Goal: Task Accomplishment & Management: Manage account settings

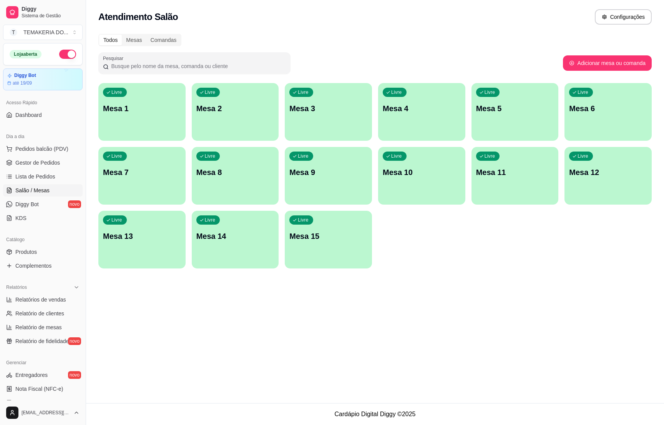
click at [307, 107] on p "Mesa 3" at bounding box center [328, 108] width 78 height 11
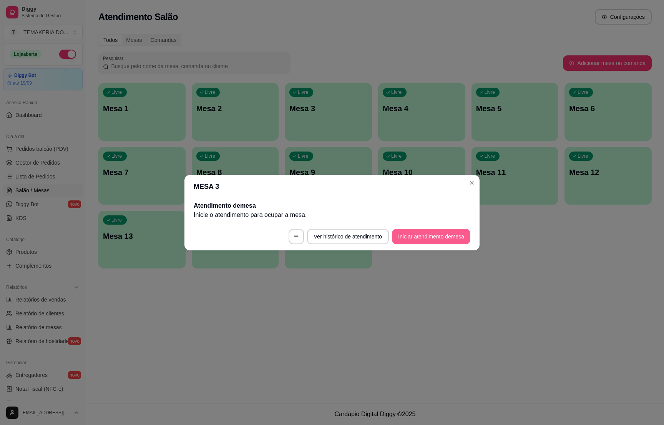
click at [412, 237] on button "Iniciar atendimento de mesa" at bounding box center [431, 236] width 78 height 15
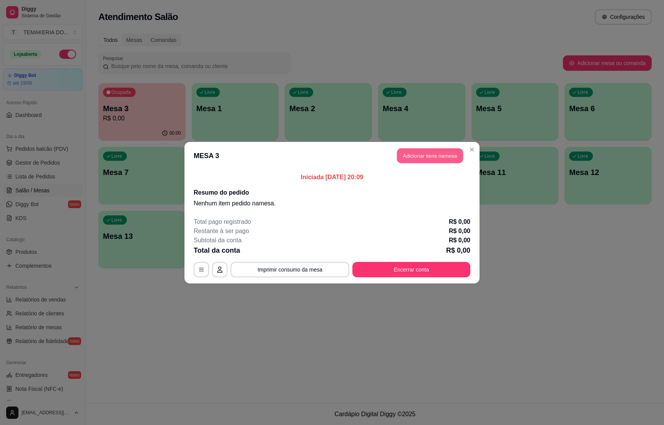
click at [408, 153] on button "Adicionar itens na mesa" at bounding box center [430, 155] width 66 height 15
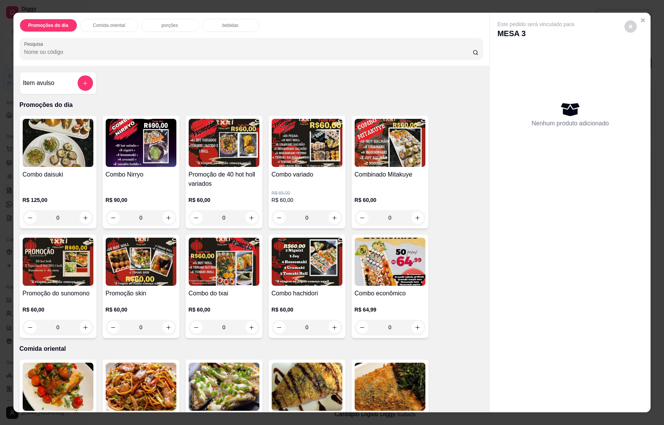
scroll to position [173, 0]
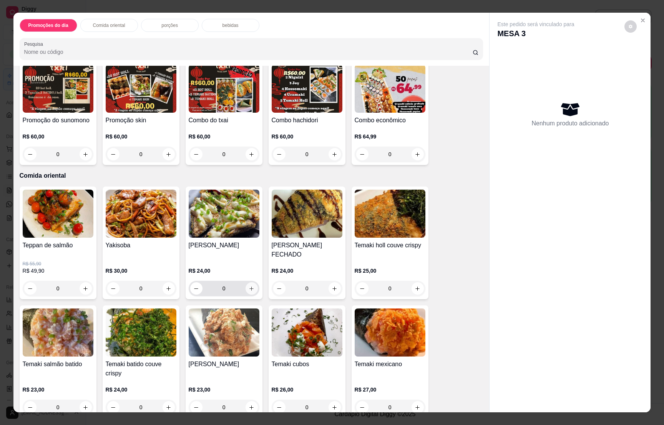
click at [249, 286] on icon "increase-product-quantity" at bounding box center [252, 288] width 6 height 6
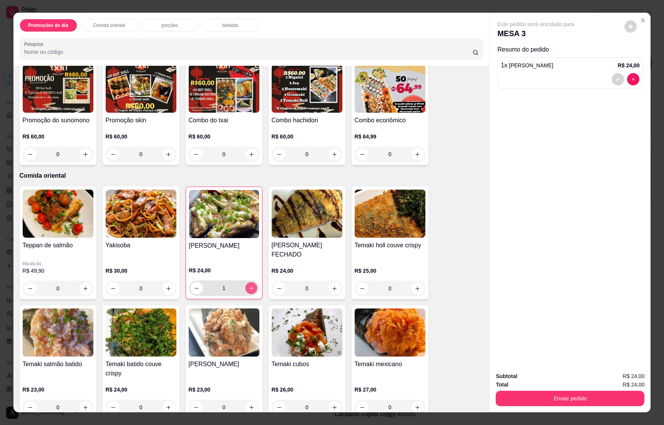
click at [249, 286] on icon "increase-product-quantity" at bounding box center [251, 288] width 6 height 6
type input "2"
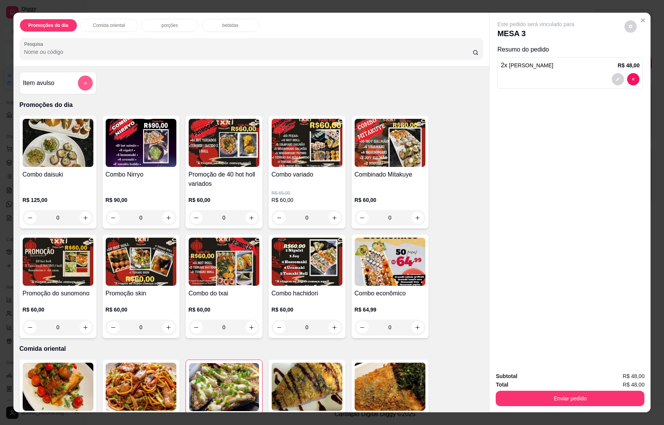
click at [78, 88] on button "add-separate-item" at bounding box center [85, 83] width 15 height 15
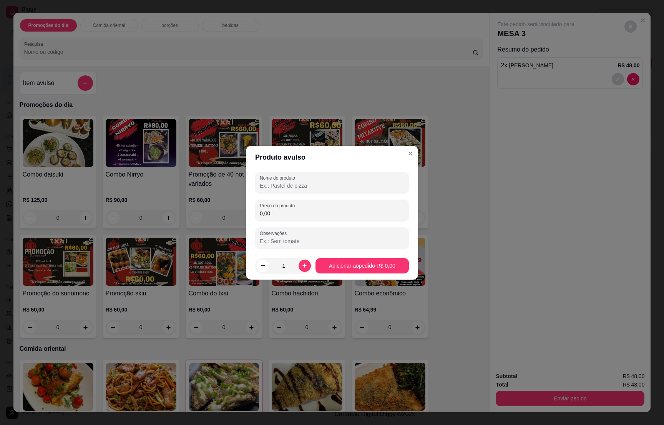
click at [297, 185] on input "Nome do produto" at bounding box center [332, 186] width 144 height 8
type input "1 combo express"
click at [289, 214] on input "0,00" at bounding box center [332, 213] width 144 height 8
type input "35,00"
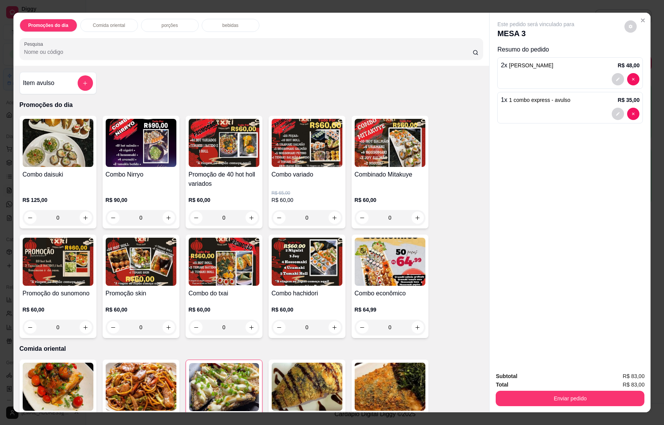
click at [217, 28] on div "bebidas" at bounding box center [231, 25] width 58 height 13
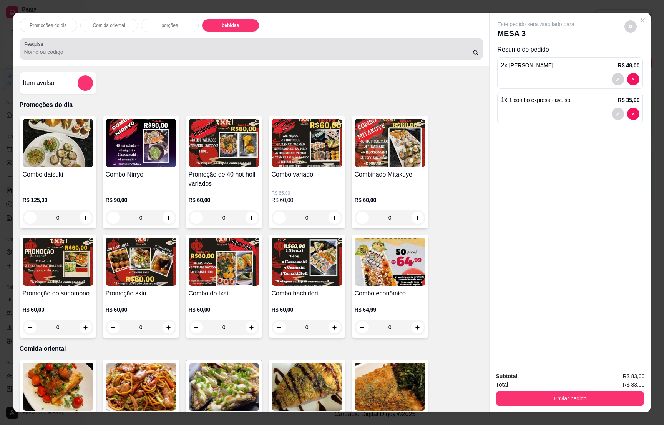
scroll to position [12, 0]
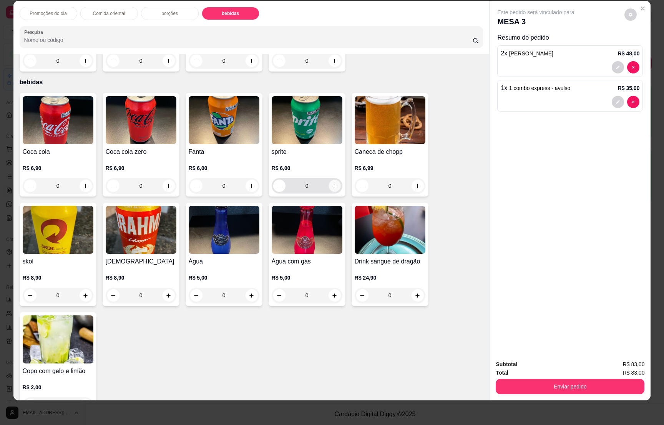
click at [332, 183] on icon "increase-product-quantity" at bounding box center [335, 186] width 6 height 6
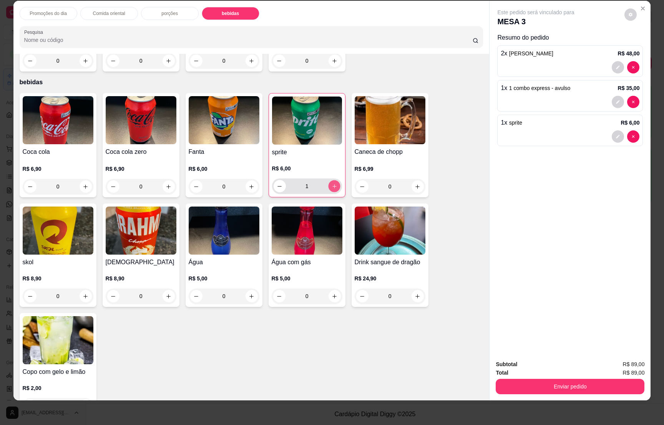
click at [333, 180] on button "increase-product-quantity" at bounding box center [334, 186] width 12 height 12
type input "2"
click at [589, 384] on button "Enviar pedido" at bounding box center [570, 385] width 144 height 15
click at [549, 365] on button "Não registrar e enviar pedido" at bounding box center [543, 367] width 78 height 14
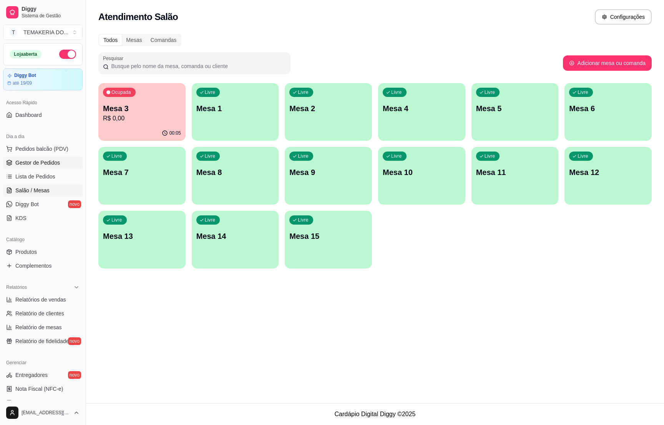
click at [44, 157] on link "Gestor de Pedidos" at bounding box center [43, 162] width 80 height 12
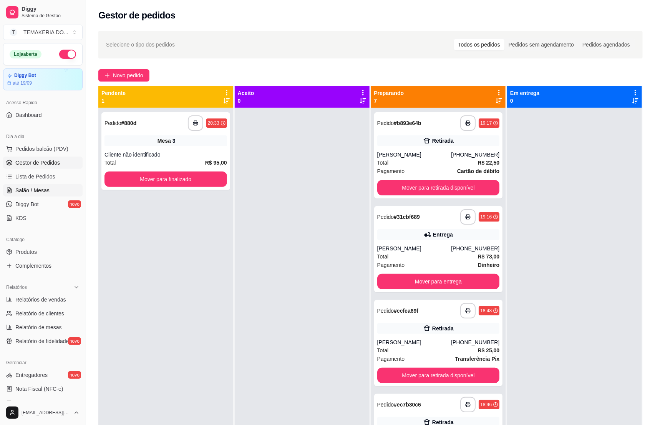
click at [28, 191] on span "Salão / Mesas" at bounding box center [32, 190] width 34 height 8
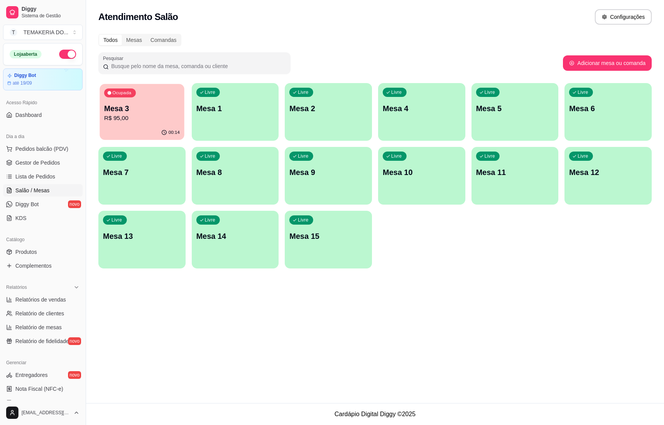
click at [140, 127] on div "00:14" at bounding box center [142, 132] width 85 height 15
click at [53, 161] on span "Gestor de Pedidos" at bounding box center [37, 163] width 45 height 8
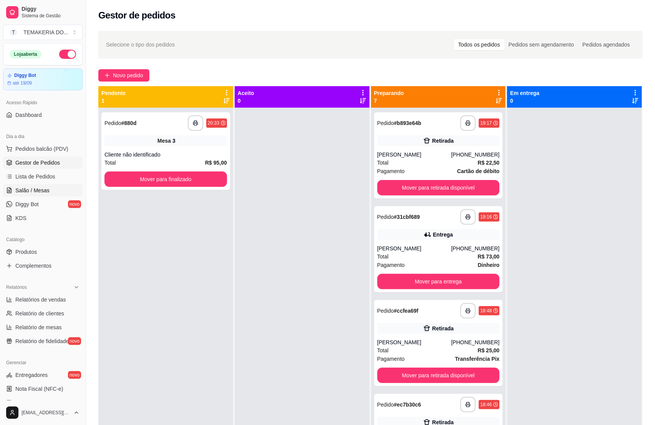
click at [50, 194] on link "Salão / Mesas" at bounding box center [43, 190] width 80 height 12
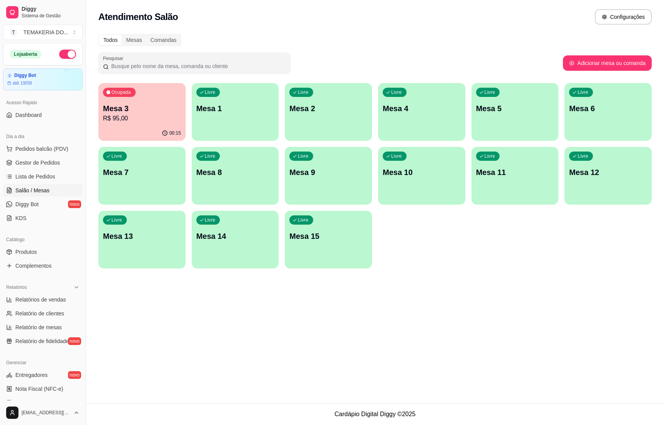
click at [163, 114] on p "R$ 95,00" at bounding box center [142, 118] width 78 height 9
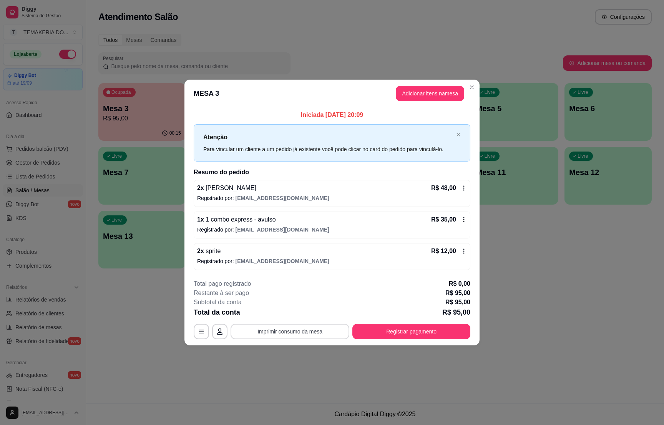
click at [312, 337] on button "Imprimir consumo da mesa" at bounding box center [290, 330] width 119 height 15
click at [282, 327] on button "Imprimir consumo da mesa" at bounding box center [290, 330] width 119 height 15
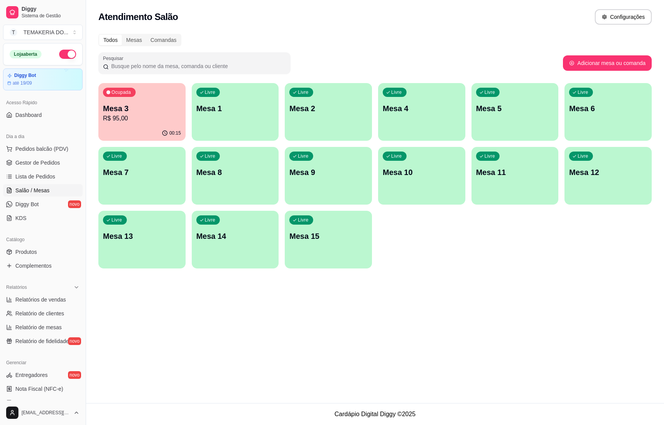
click at [163, 123] on div "Ocupada Mesa 3 R$ 95,00" at bounding box center [141, 104] width 87 height 43
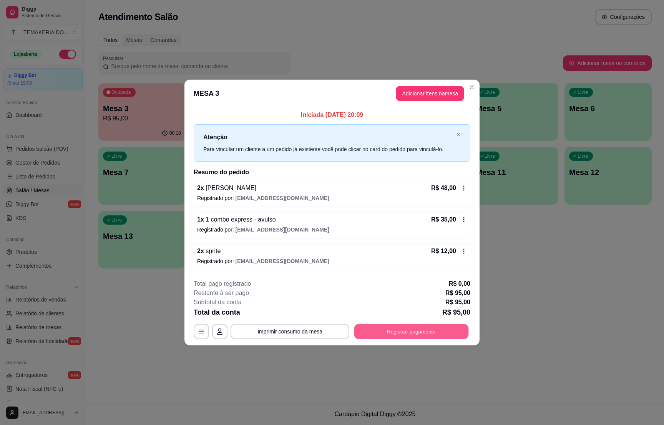
click at [398, 334] on button "Registrar pagamento" at bounding box center [411, 331] width 114 height 15
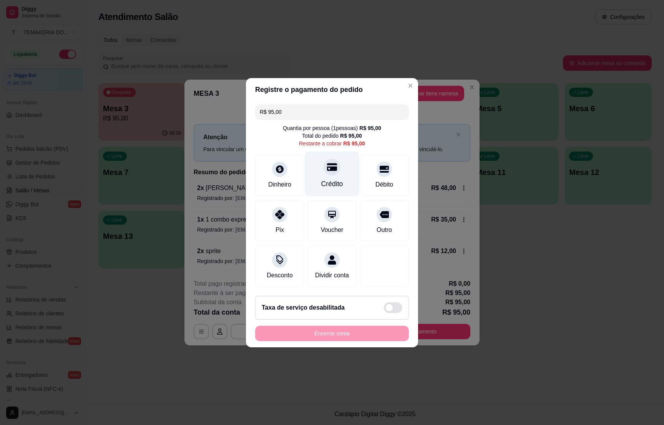
click at [328, 179] on div "Crédito" at bounding box center [332, 184] width 22 height 10
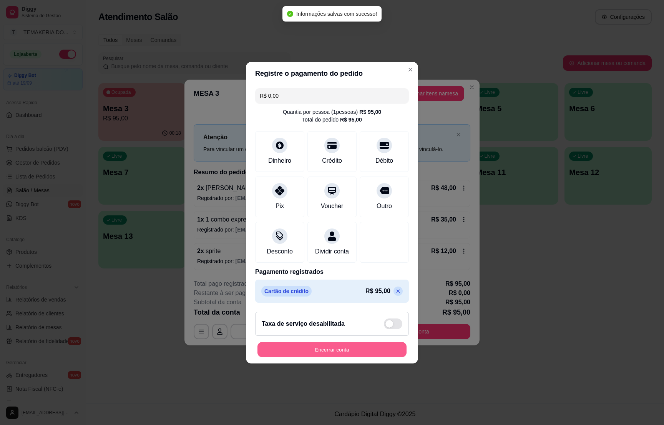
click at [332, 355] on button "Encerrar conta" at bounding box center [331, 349] width 149 height 15
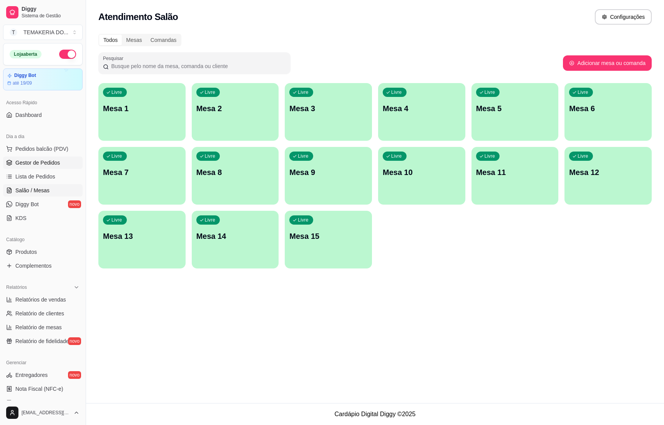
click at [23, 161] on span "Gestor de Pedidos" at bounding box center [37, 163] width 45 height 8
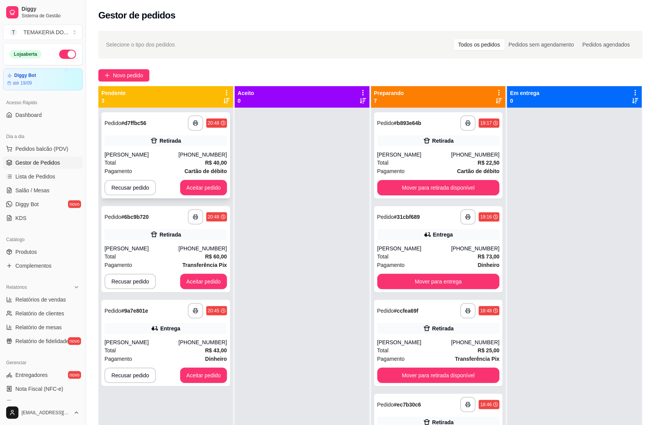
click at [166, 159] on div "Total R$ 40,00" at bounding box center [166, 162] width 123 height 8
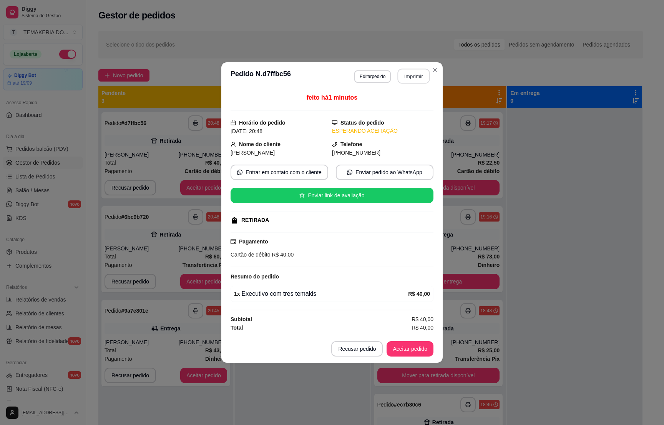
click at [406, 77] on button "Imprimir" at bounding box center [414, 76] width 32 height 15
click at [410, 347] on button "Aceitar pedido" at bounding box center [410, 348] width 47 height 15
click at [405, 350] on button "Aceitar pedido" at bounding box center [409, 348] width 45 height 15
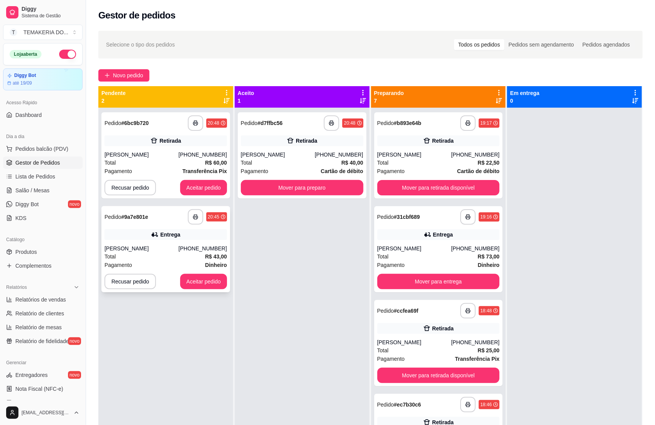
click at [165, 241] on div "**********" at bounding box center [165, 249] width 129 height 86
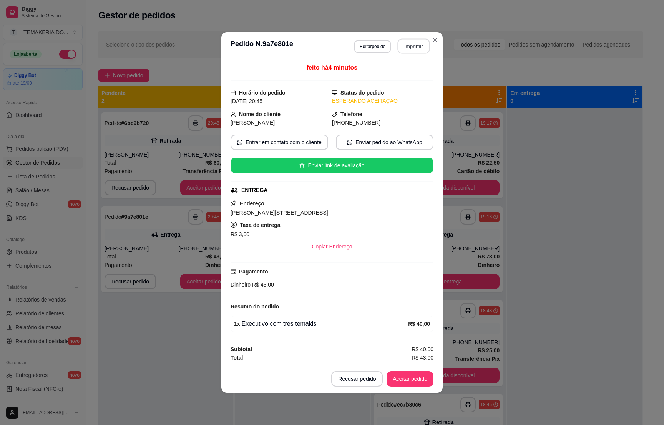
click at [414, 41] on button "Imprimir" at bounding box center [414, 46] width 32 height 15
click at [398, 376] on button "Aceitar pedido" at bounding box center [409, 378] width 45 height 15
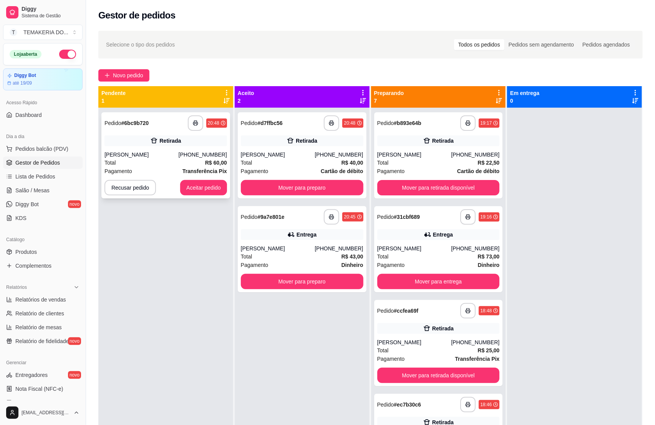
click at [153, 159] on div "Total R$ 60,00" at bounding box center [166, 162] width 123 height 8
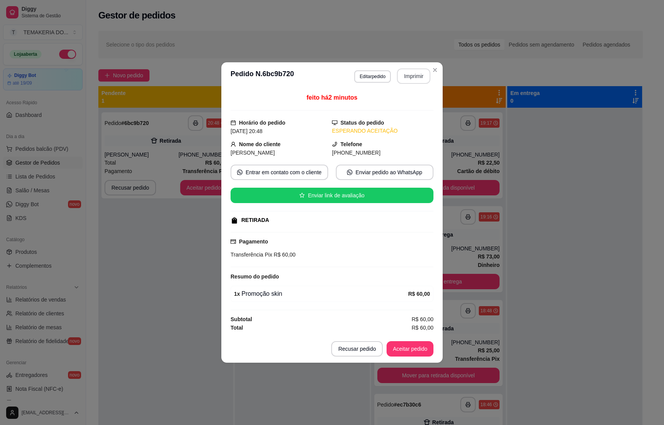
click at [398, 71] on button "Imprimir" at bounding box center [413, 75] width 33 height 15
click at [420, 351] on button "Aceitar pedido" at bounding box center [410, 348] width 47 height 15
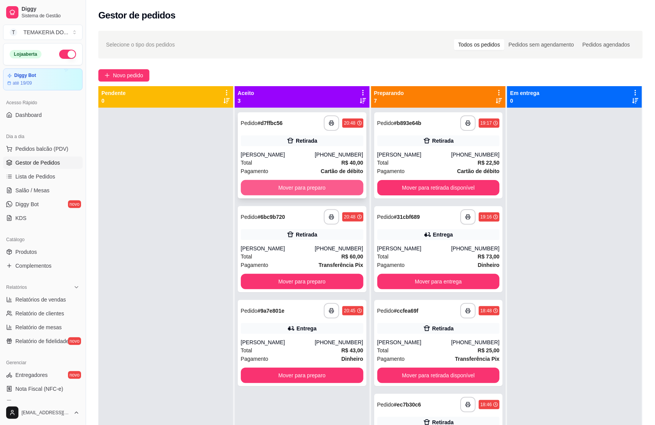
click at [309, 191] on button "Mover para preparo" at bounding box center [302, 187] width 123 height 15
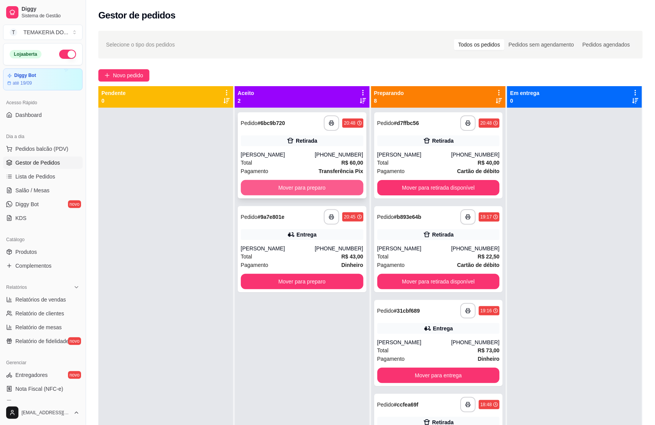
click at [310, 191] on button "Mover para preparo" at bounding box center [302, 187] width 123 height 15
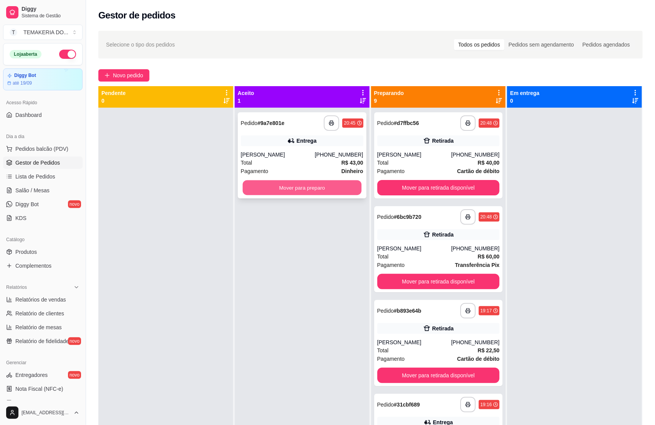
click at [308, 189] on button "Mover para preparo" at bounding box center [302, 187] width 119 height 15
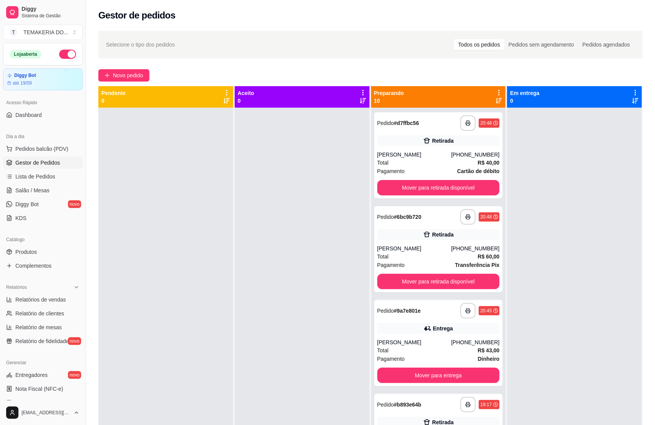
click at [59, 52] on button "button" at bounding box center [67, 54] width 17 height 9
click at [433, 187] on button "Mover para retirada disponível" at bounding box center [438, 187] width 119 height 15
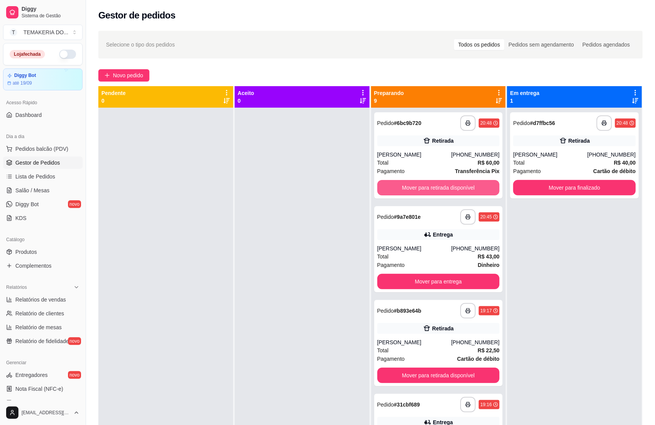
click at [433, 187] on button "Mover para retirada disponível" at bounding box center [438, 187] width 123 height 15
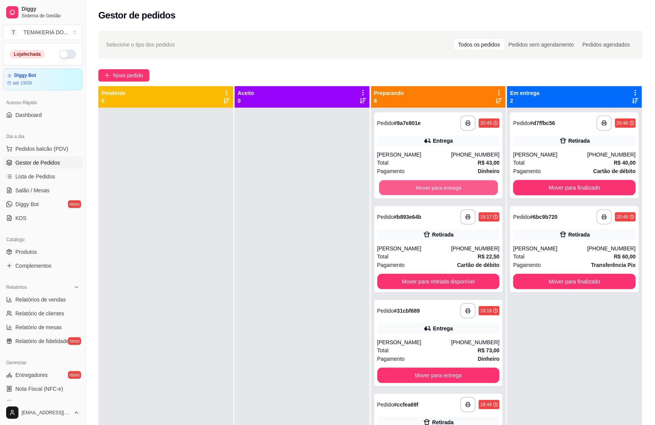
click at [433, 187] on button "Mover para entrega" at bounding box center [438, 187] width 119 height 15
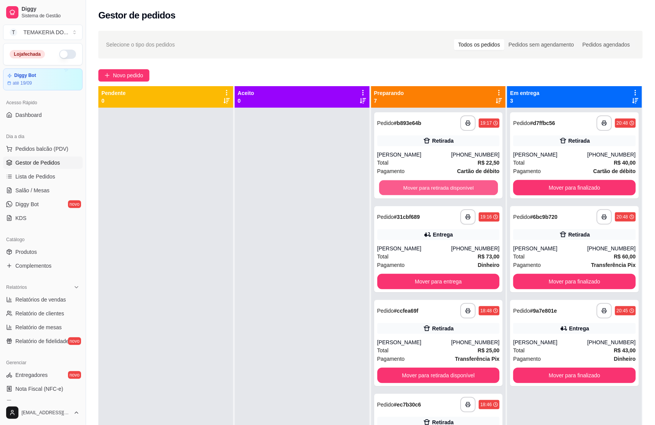
click at [433, 188] on button "Mover para retirada disponível" at bounding box center [438, 187] width 119 height 15
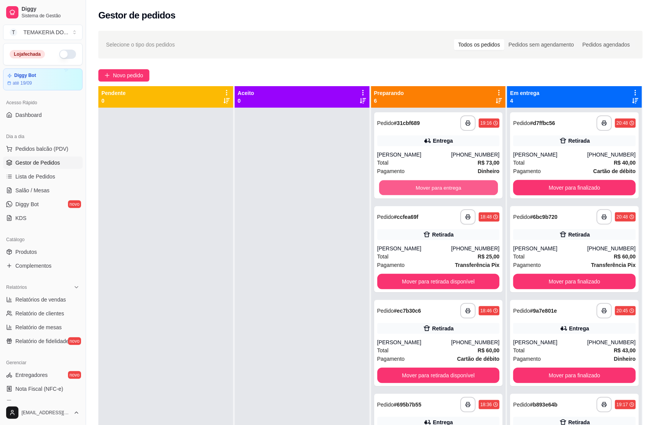
click at [433, 188] on button "Mover para entrega" at bounding box center [438, 187] width 119 height 15
click at [433, 188] on div "Mover para entrega" at bounding box center [438, 187] width 123 height 15
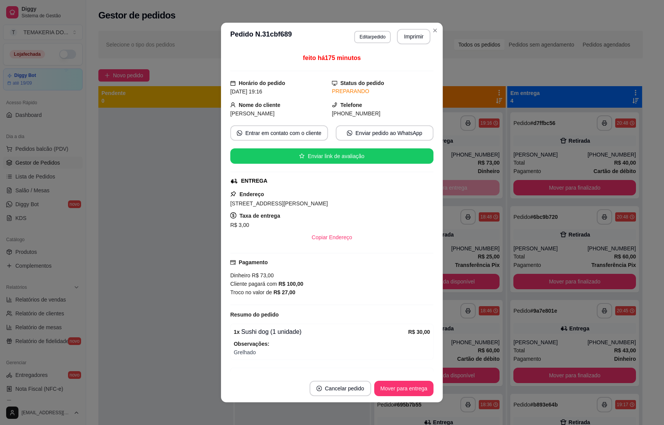
click at [433, 188] on div "feito há 175 minutos Horário do pedido [DATE] 19:16 Status do pedido PREPARANDO…" at bounding box center [332, 212] width 222 height 324
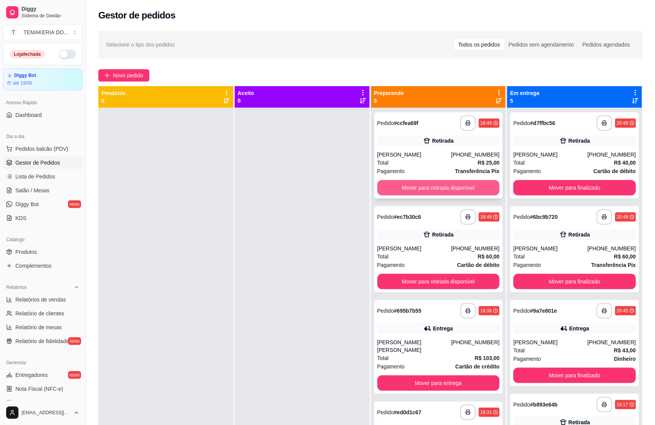
click at [443, 186] on button "Mover para retirada disponível" at bounding box center [438, 187] width 123 height 15
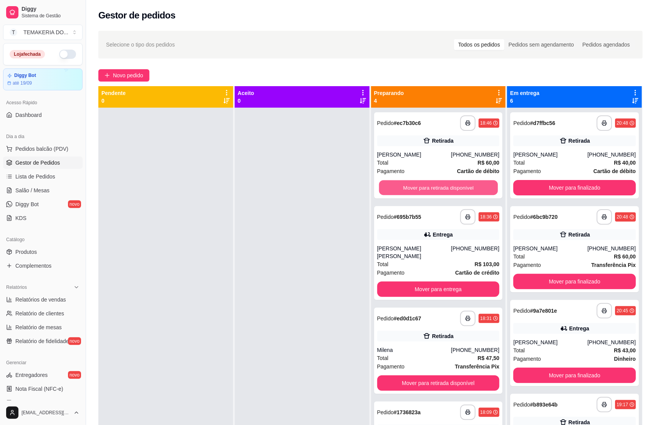
click at [443, 186] on button "Mover para retirada disponível" at bounding box center [438, 187] width 119 height 15
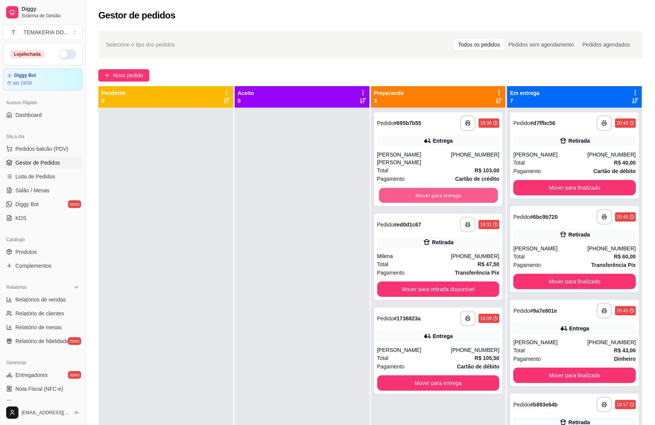
click at [443, 188] on button "Mover para entrega" at bounding box center [438, 195] width 119 height 15
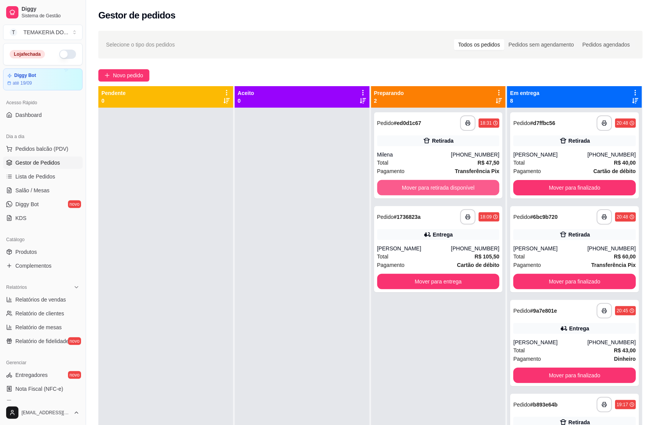
click at [443, 186] on button "Mover para retirada disponível" at bounding box center [438, 187] width 123 height 15
click at [443, 186] on div "Mover para retirada disponível" at bounding box center [438, 187] width 123 height 15
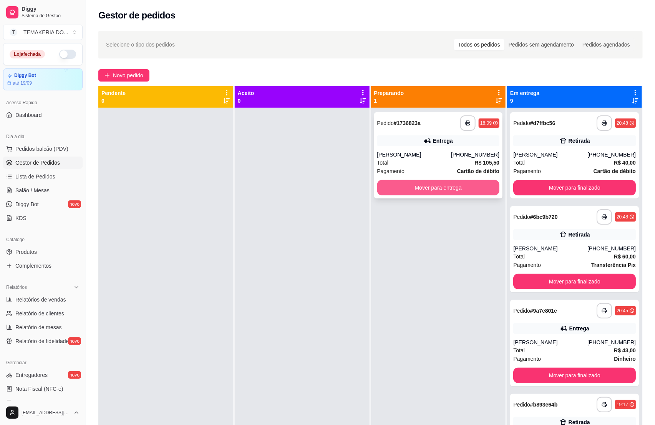
click at [446, 186] on button "Mover para entrega" at bounding box center [438, 187] width 123 height 15
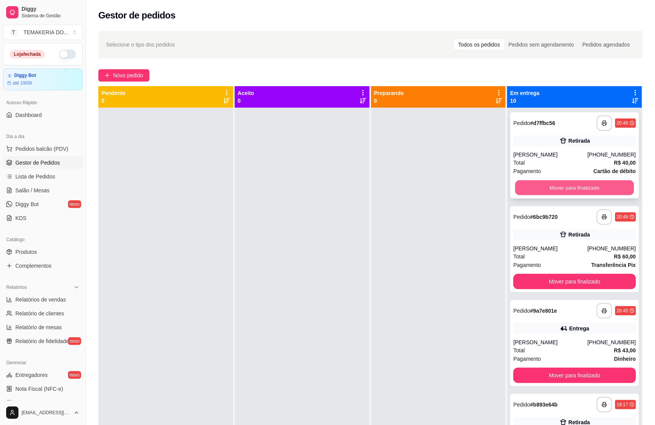
click at [533, 188] on button "Mover para finalizado" at bounding box center [574, 187] width 119 height 15
click at [534, 188] on button "Mover para finalizado" at bounding box center [574, 187] width 119 height 15
click at [534, 188] on div "Mover para finalizado" at bounding box center [574, 187] width 123 height 15
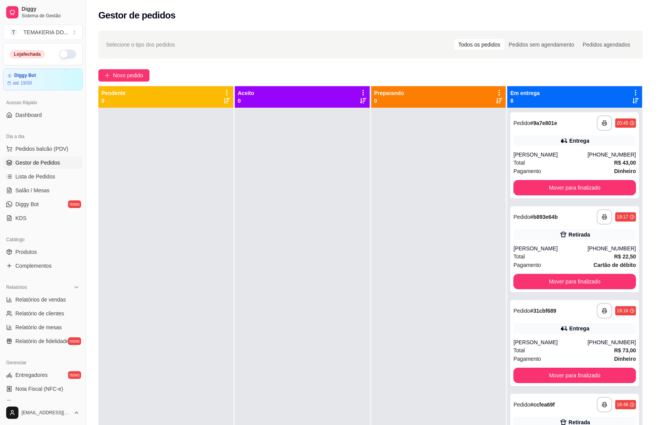
click at [534, 188] on button "Mover para finalizado" at bounding box center [574, 187] width 123 height 15
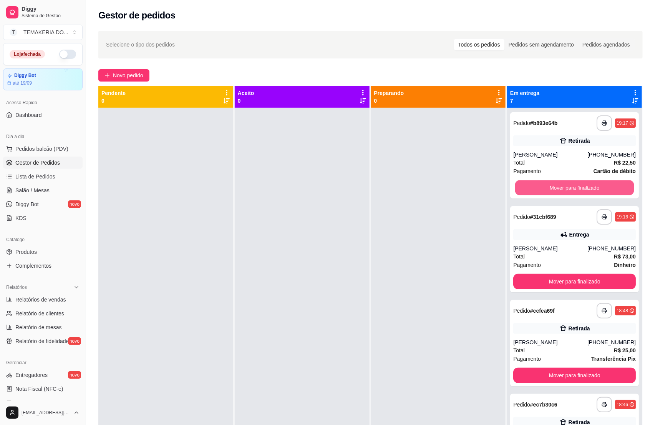
click at [534, 188] on button "Mover para finalizado" at bounding box center [574, 187] width 119 height 15
click at [534, 188] on div "Mover para finalizado" at bounding box center [574, 187] width 123 height 15
click at [536, 193] on button "Mover para finalizado" at bounding box center [574, 187] width 119 height 15
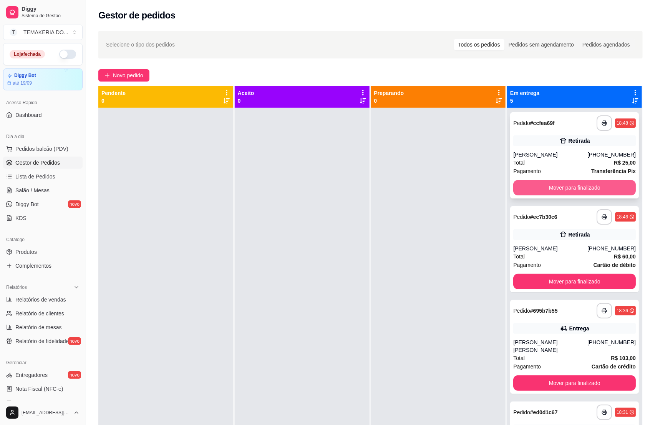
click at [525, 189] on button "Mover para finalizado" at bounding box center [574, 187] width 123 height 15
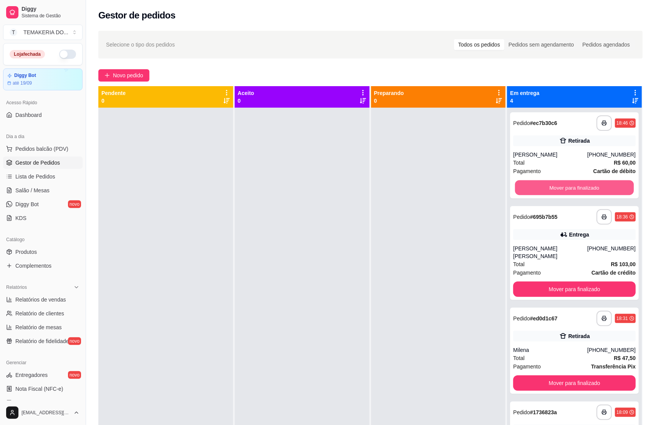
click at [526, 189] on button "Mover para finalizado" at bounding box center [574, 187] width 119 height 15
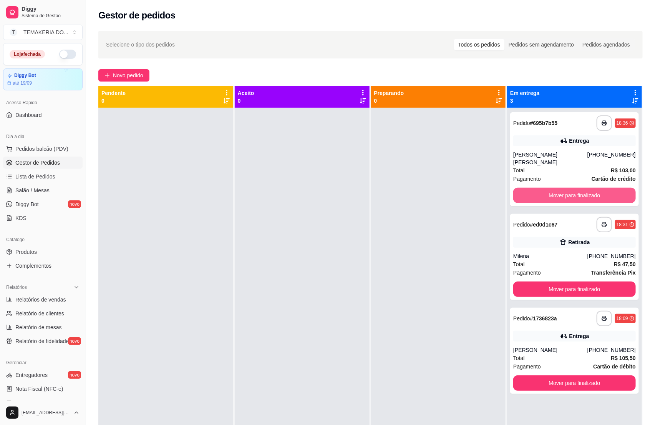
click at [526, 189] on button "Mover para finalizado" at bounding box center [574, 194] width 123 height 15
click at [526, 189] on div "Mover para finalizado" at bounding box center [574, 194] width 123 height 15
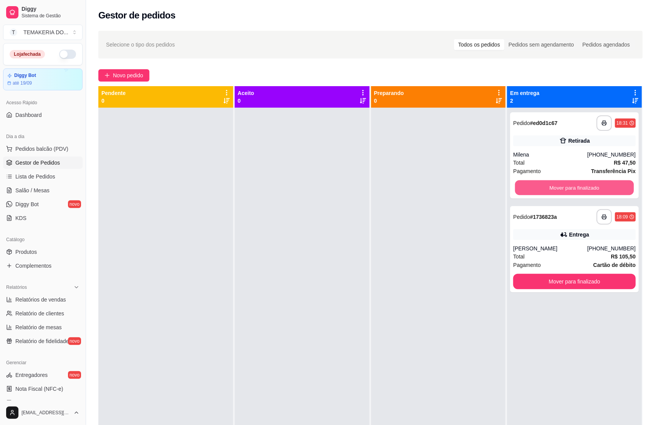
click at [526, 189] on button "Mover para finalizado" at bounding box center [574, 187] width 119 height 15
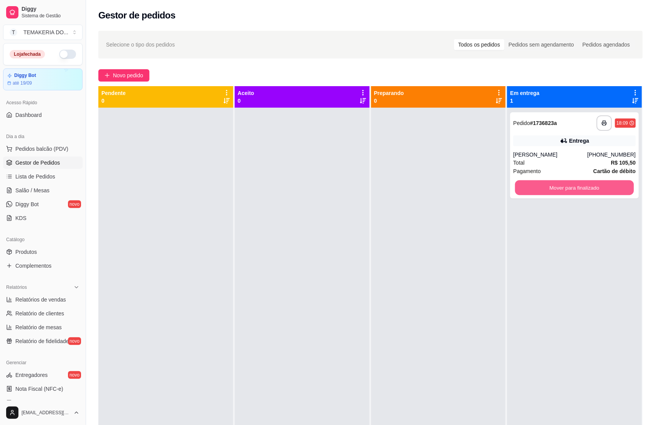
click at [526, 189] on button "Mover para finalizado" at bounding box center [574, 187] width 119 height 15
